Goal: Transaction & Acquisition: Purchase product/service

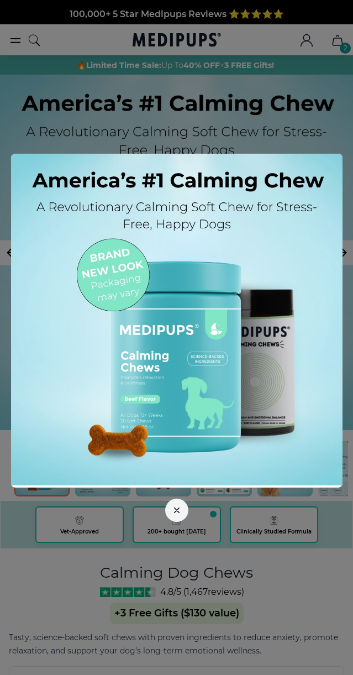
scroll to position [0, 1]
click at [284, 416] on img at bounding box center [177, 320] width 332 height 332
click at [275, 604] on div at bounding box center [176, 337] width 353 height 675
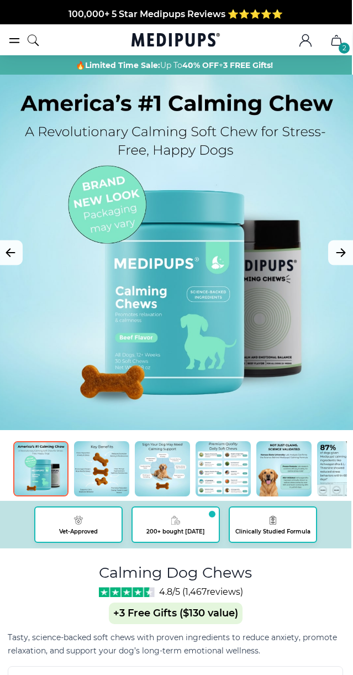
click at [251, 618] on div "Calming Dog Chews 4.8/5 ( 1,467 reviews) +3 Free Gifts ($130 value)" at bounding box center [175, 593] width 153 height 63
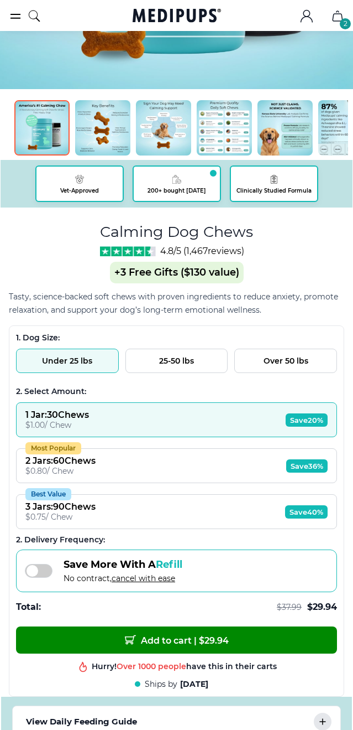
scroll to position [341, 0]
click at [311, 523] on button "Best Value 3 Jars : 90 Chews $ 0.75 / Chew Save 40%" at bounding box center [176, 511] width 321 height 35
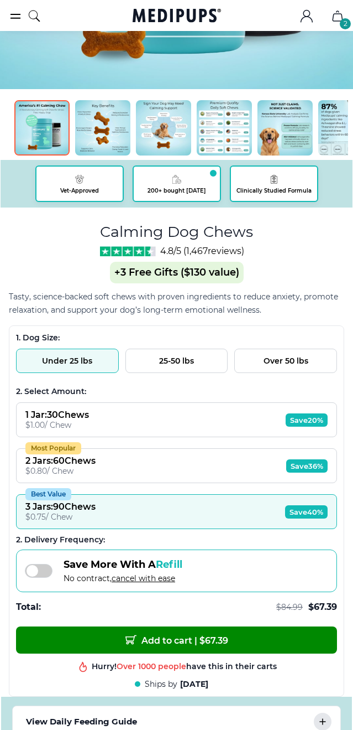
click at [175, 570] on span "Refill" at bounding box center [169, 564] width 27 height 12
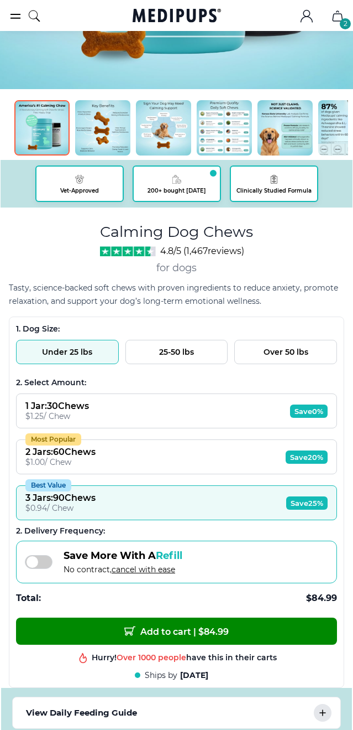
click at [49, 566] on span at bounding box center [39, 562] width 28 height 14
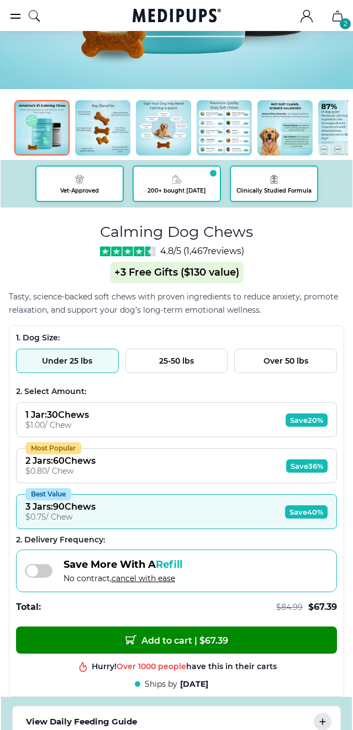
click at [321, 469] on span "Save 36%" at bounding box center [307, 465] width 41 height 13
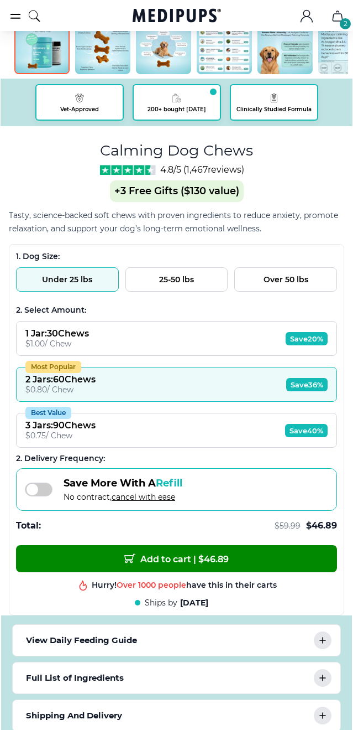
scroll to position [424, 0]
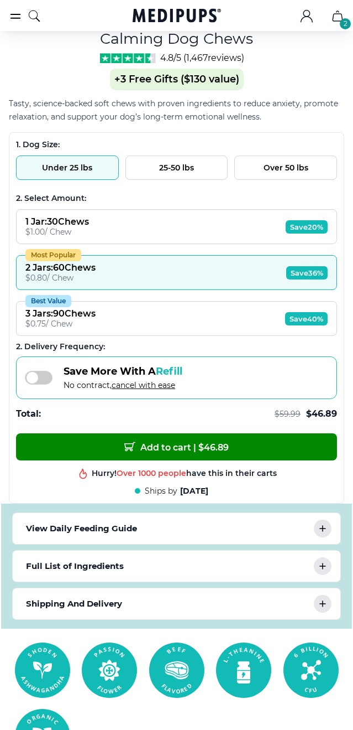
click at [321, 532] on icon at bounding box center [323, 529] width 6 height 6
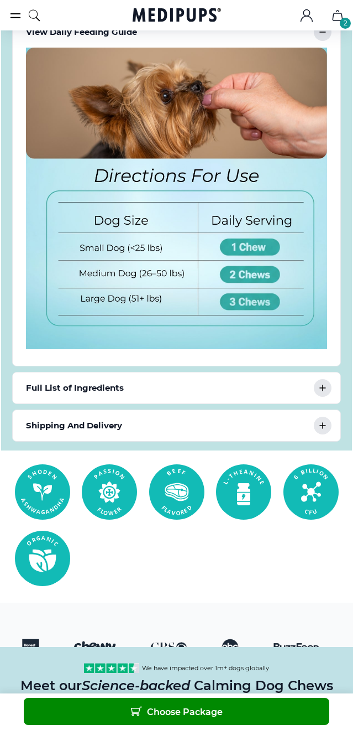
click at [329, 399] on div "Full List of Ingredients" at bounding box center [177, 388] width 328 height 31
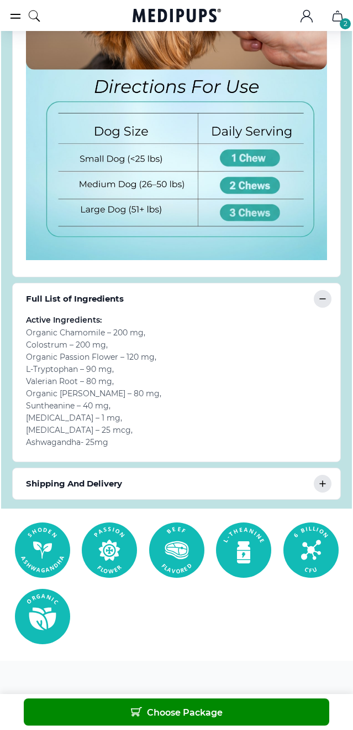
scroll to position [1123, 0]
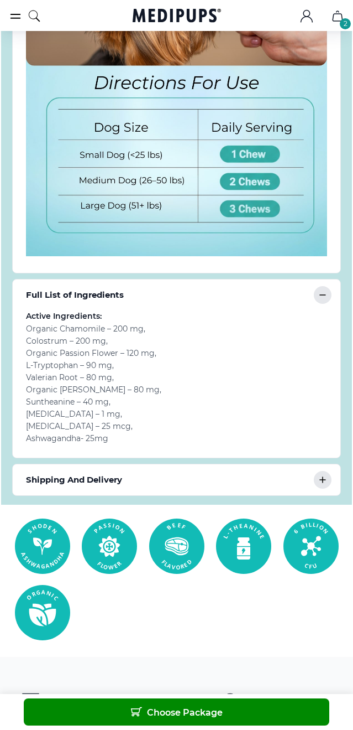
click at [331, 490] on div "Shipping And Delivery" at bounding box center [177, 479] width 328 height 31
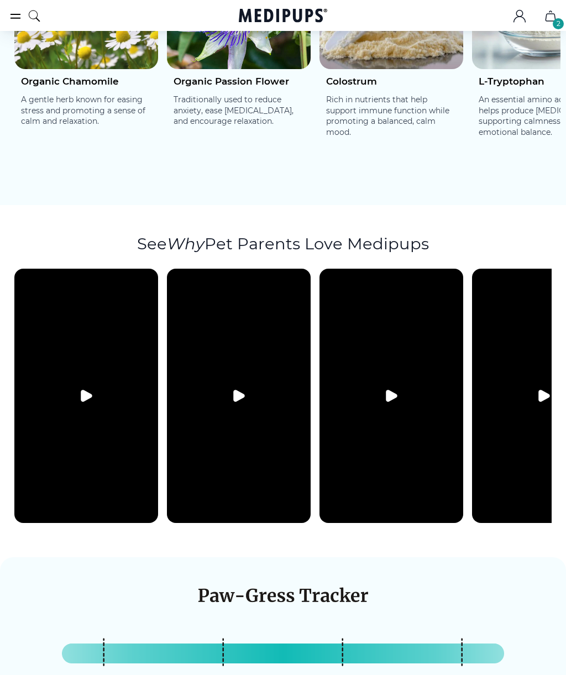
scroll to position [2072, 0]
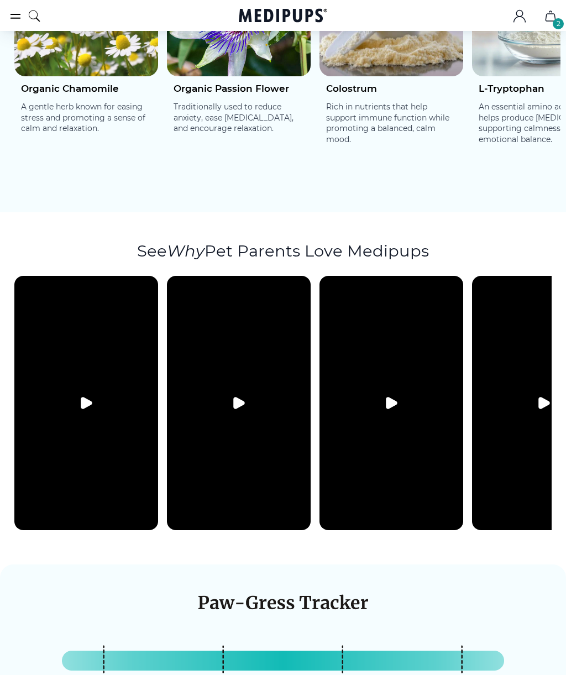
click at [21, 19] on icon "burger-menu" at bounding box center [15, 15] width 13 height 13
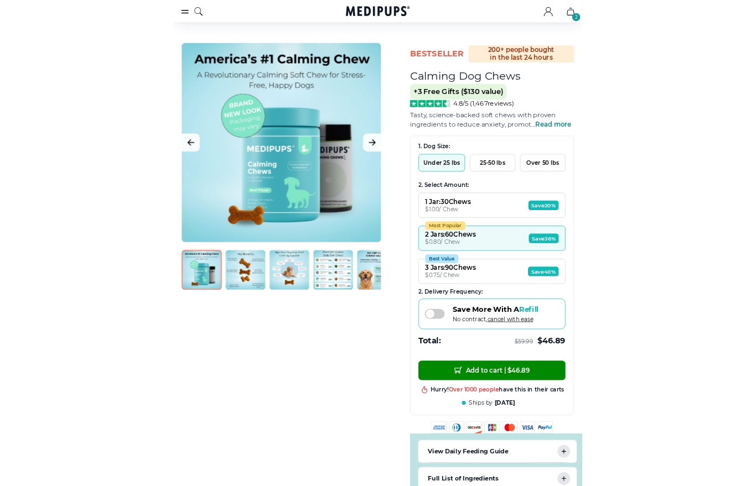
scroll to position [0, 0]
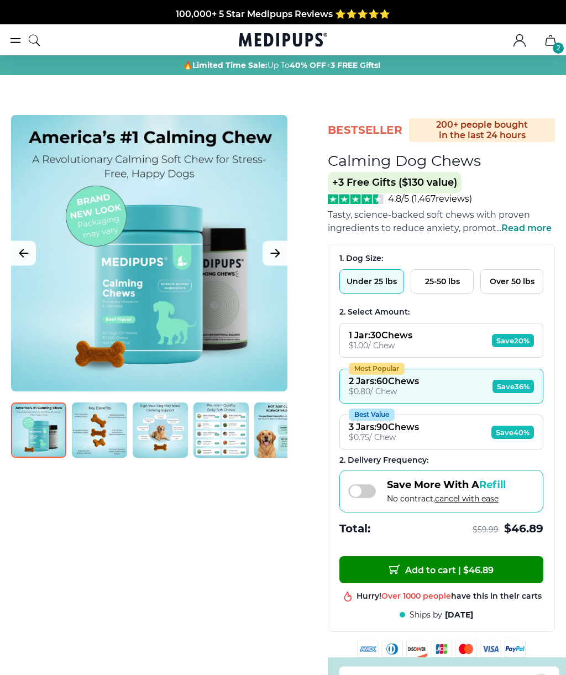
click at [353, 51] on button "2" at bounding box center [551, 40] width 27 height 27
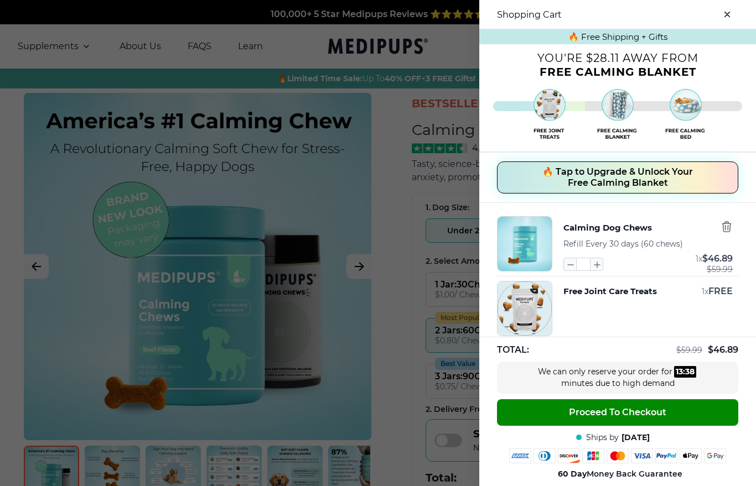
click at [351, 228] on div at bounding box center [378, 243] width 756 height 486
